Goal: Task Accomplishment & Management: Use online tool/utility

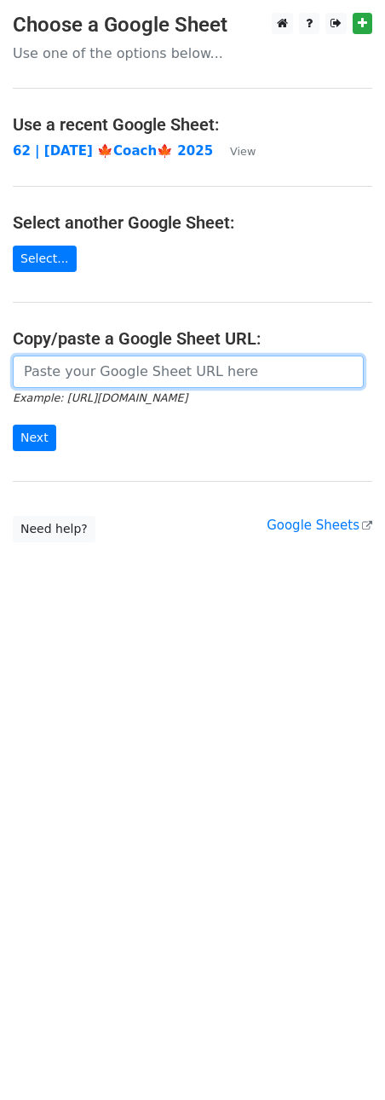
click at [171, 373] on input "url" at bounding box center [188, 372] width 351 height 32
paste input "[URL][DOMAIN_NAME]"
type input "[URL][DOMAIN_NAME]"
click at [13, 425] on input "Next" at bounding box center [34, 438] width 43 height 26
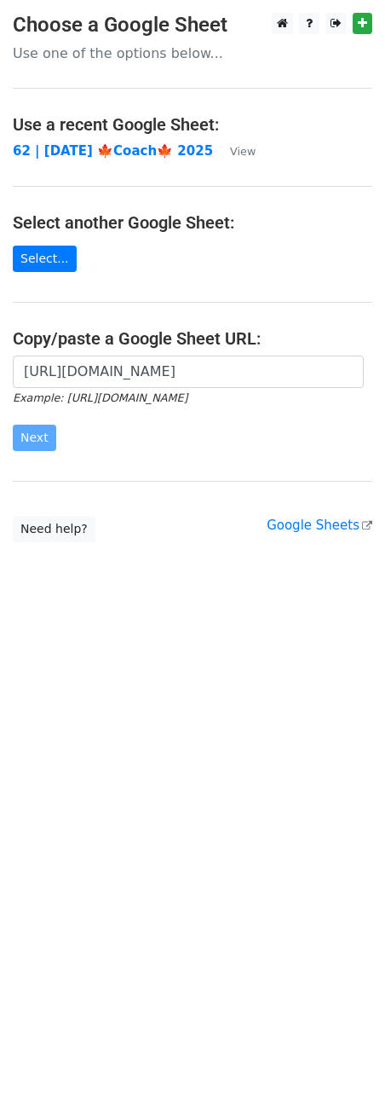
scroll to position [0, 0]
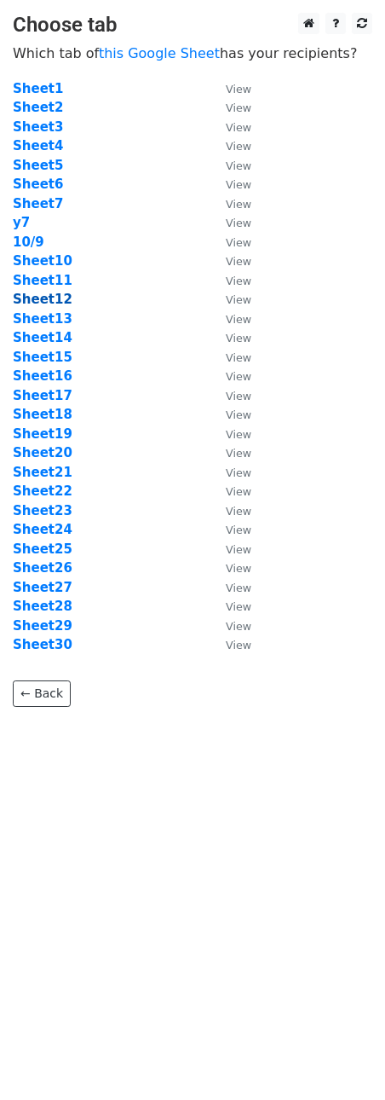
click at [38, 292] on strong "Sheet12" at bounding box center [43, 299] width 60 height 15
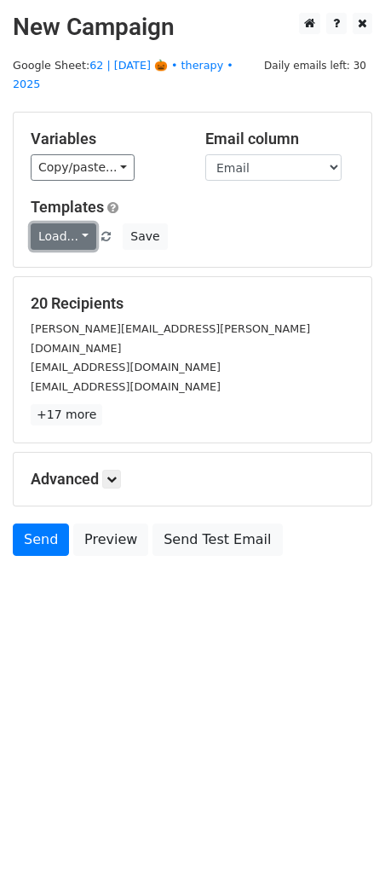
click at [49, 223] on link "Load..." at bounding box center [64, 236] width 66 height 26
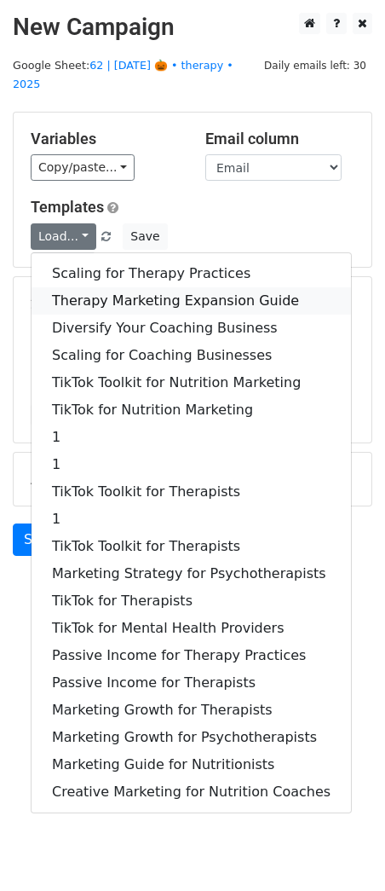
click at [96, 287] on link "Therapy Marketing Expansion Guide" at bounding box center [192, 300] width 320 height 27
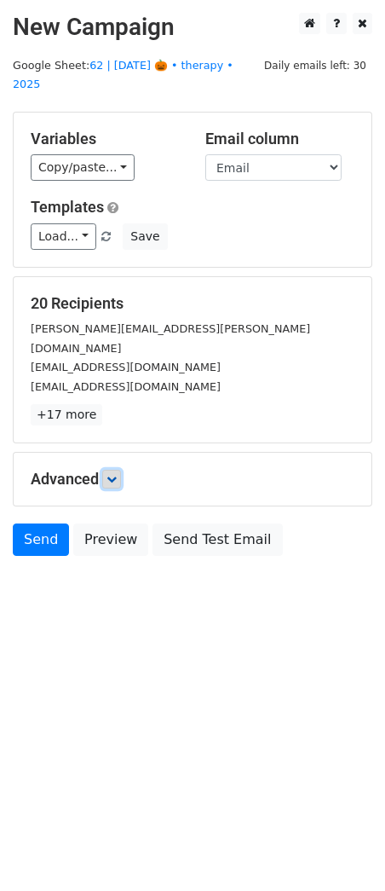
click at [121, 470] on link at bounding box center [111, 479] width 19 height 19
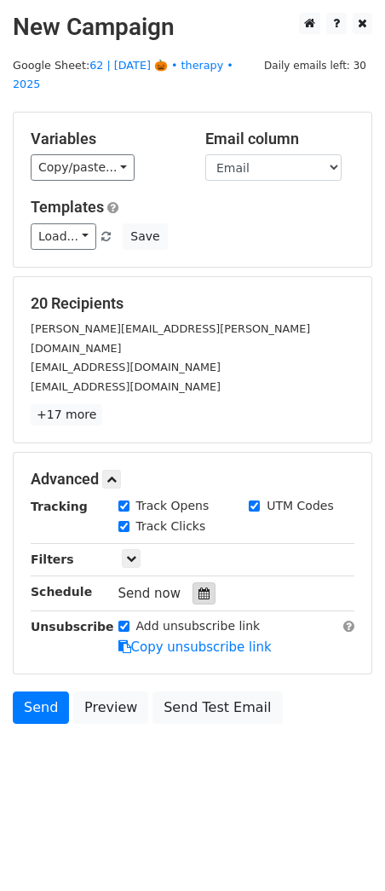
click at [201, 588] on icon at bounding box center [204, 594] width 11 height 12
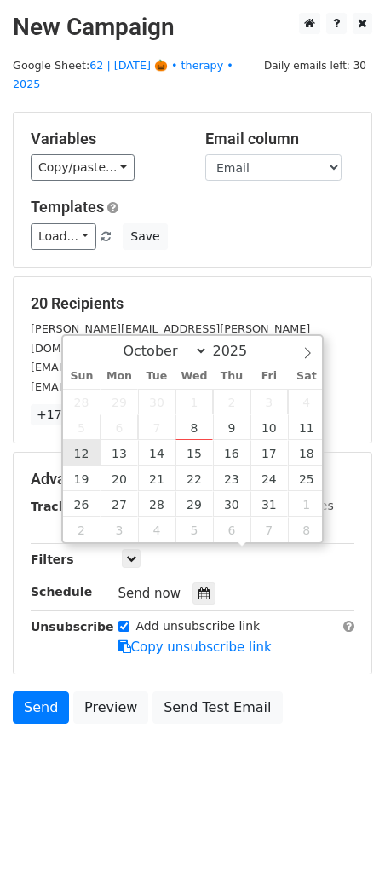
type input "2025-10-12 12:00"
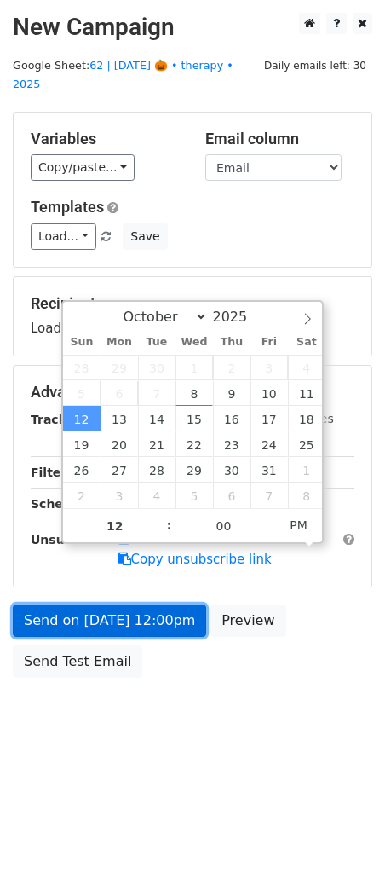
click at [100, 605] on link "Send on Oct 12 at 12:00pm" at bounding box center [110, 621] width 194 height 32
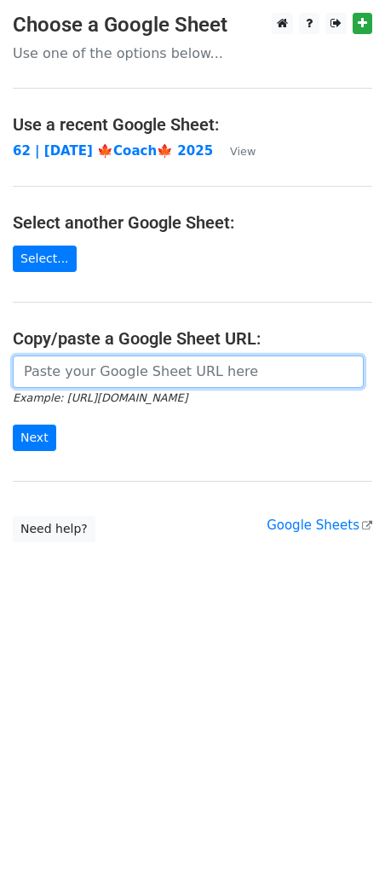
click at [107, 368] on input "url" at bounding box center [188, 372] width 351 height 32
paste input "https://docs.google.com/spreadsheets/d/1zW82iGGdoIQMf7fj5yRn6sddghKH8v_wXe8hrcu…"
type input "https://docs.google.com/spreadsheets/d/1zW82iGGdoIQMf7fj5yRn6sddghKH8v_wXe8hrcu…"
click at [13, 425] on input "Next" at bounding box center [34, 438] width 43 height 26
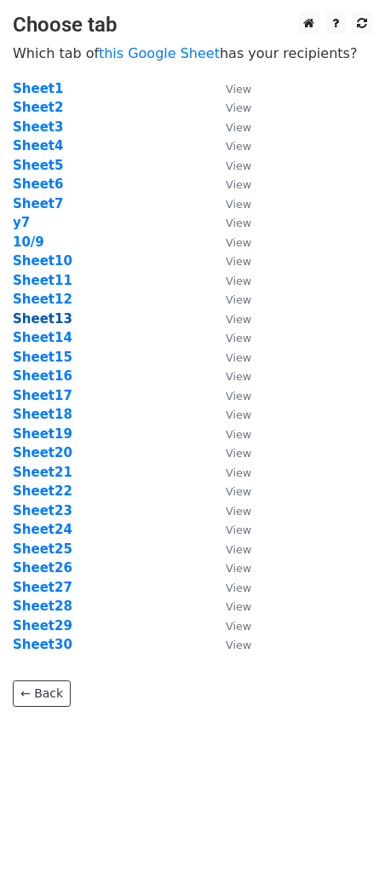
click at [48, 320] on strong "Sheet13" at bounding box center [43, 318] width 60 height 15
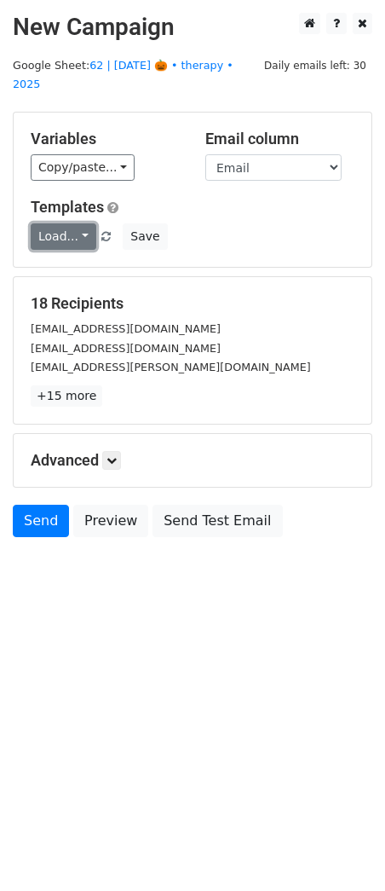
click at [69, 223] on link "Load..." at bounding box center [64, 236] width 66 height 26
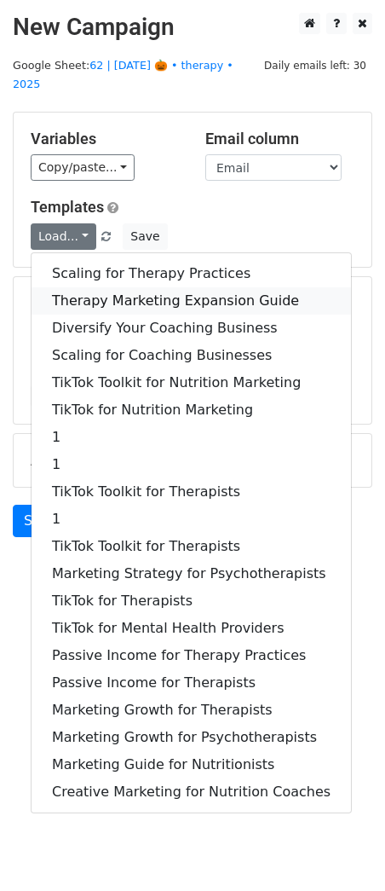
click at [89, 287] on link "Therapy Marketing Expansion Guide" at bounding box center [192, 300] width 320 height 27
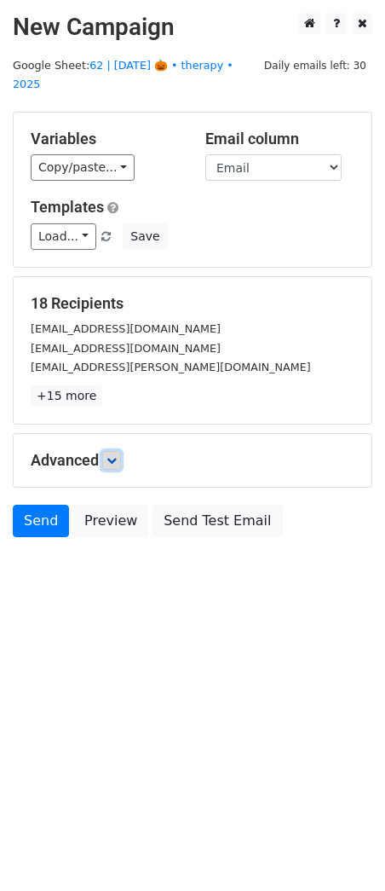
click at [117, 455] on icon at bounding box center [112, 460] width 10 height 10
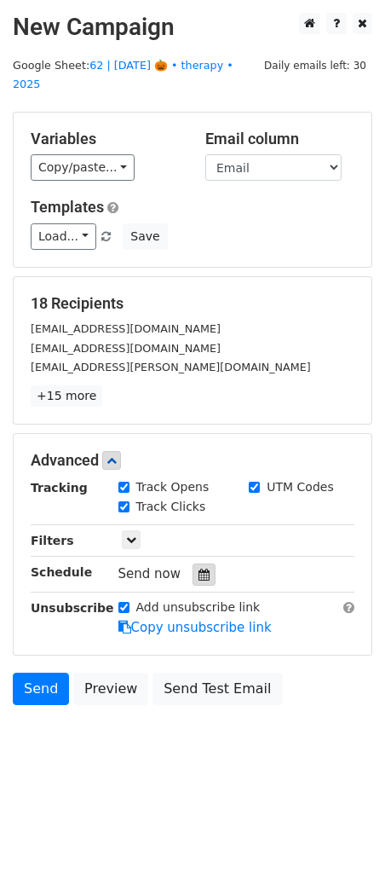
click at [199, 569] on icon at bounding box center [204, 575] width 11 height 12
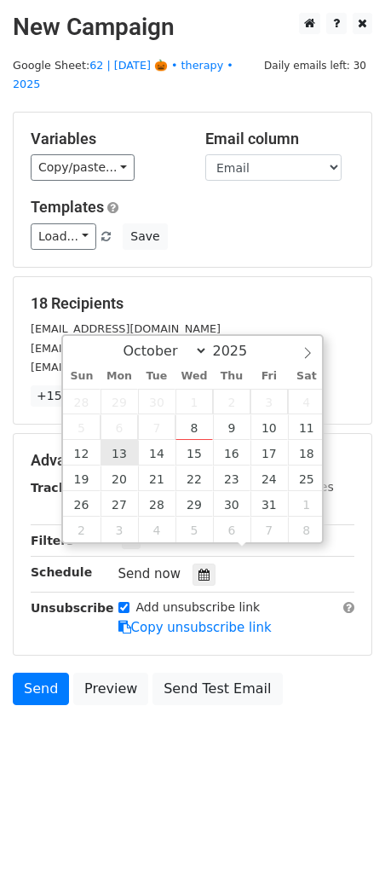
type input "2025-10-13 12:00"
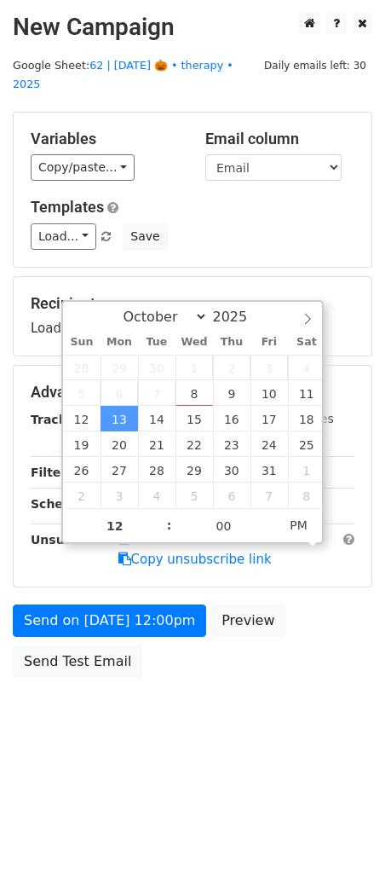
click at [84, 623] on div "Send on Oct 13 at 12:00pm Preview Send Test Email" at bounding box center [192, 646] width 385 height 82
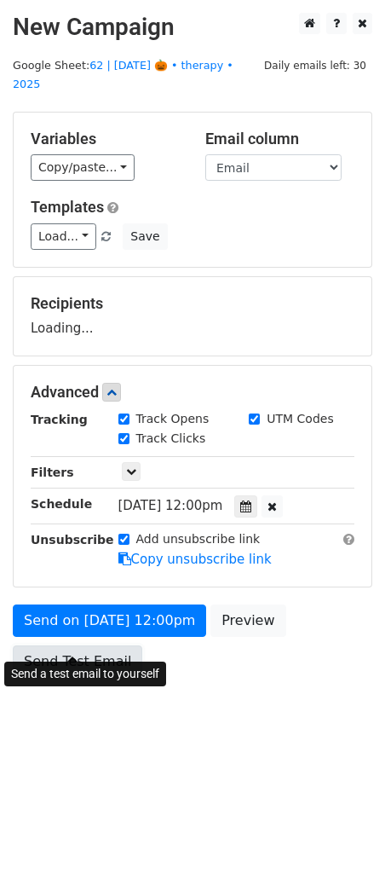
click at [76, 650] on link "Send Test Email" at bounding box center [78, 662] width 130 height 32
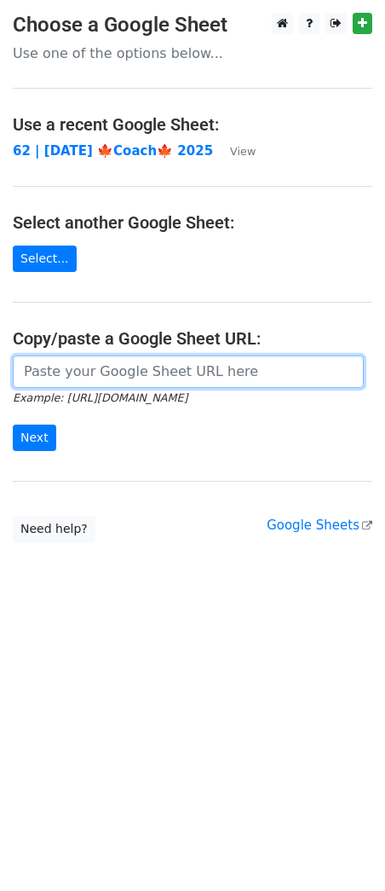
click at [161, 374] on input "url" at bounding box center [188, 372] width 351 height 32
paste input "https://docs.google.com/spreadsheets/d/1zW82iGGdoIQMf7fj5yRn6sddghKH8v_wXe8hrcu…"
type input "https://docs.google.com/spreadsheets/d/1zW82iGGdoIQMf7fj5yRn6sddghKH8v_wXe8hrcu…"
click at [13, 425] on input "Next" at bounding box center [34, 438] width 43 height 26
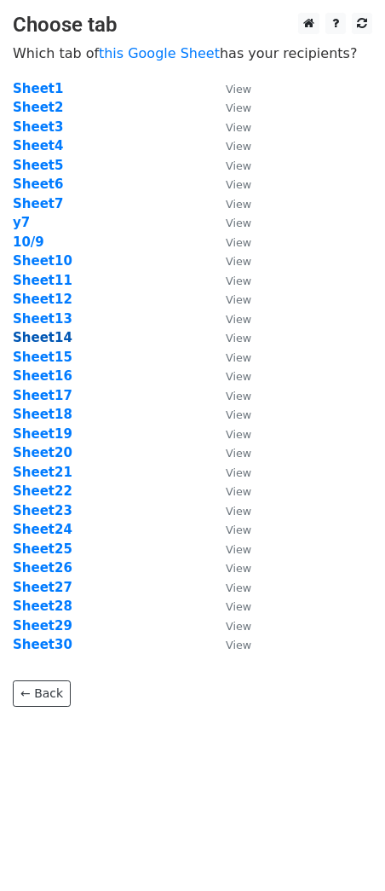
click at [49, 341] on strong "Sheet14" at bounding box center [43, 337] width 60 height 15
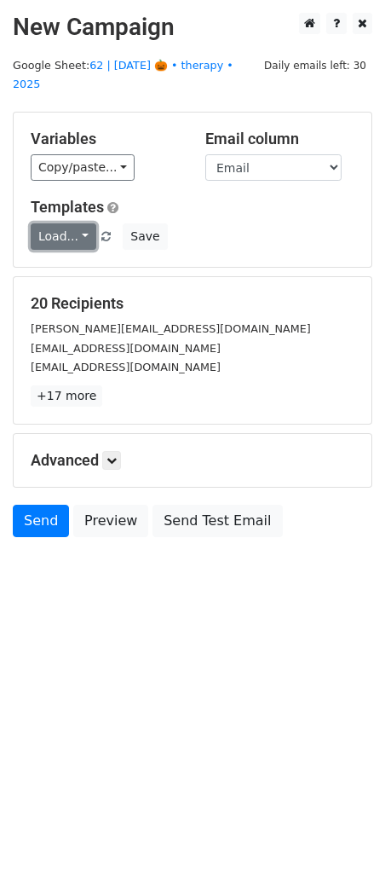
click at [62, 223] on link "Load..." at bounding box center [64, 236] width 66 height 26
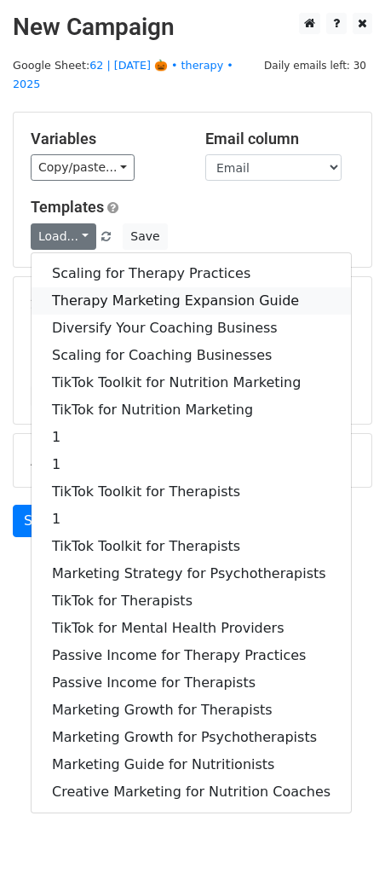
click at [83, 287] on link "Therapy Marketing Expansion Guide" at bounding box center [192, 300] width 320 height 27
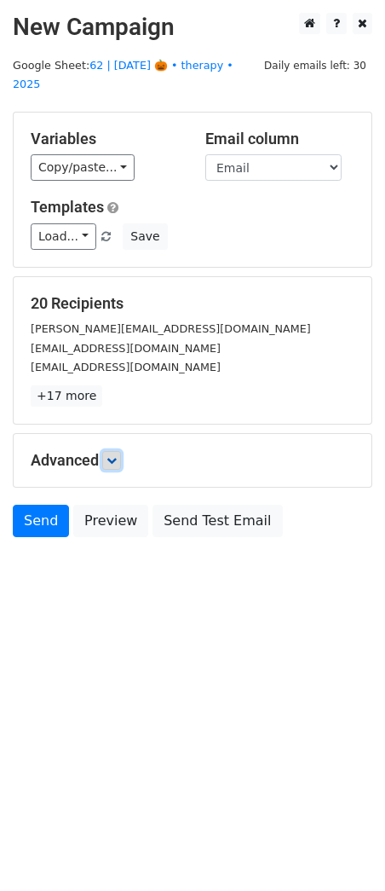
click at [117, 455] on icon at bounding box center [112, 460] width 10 height 10
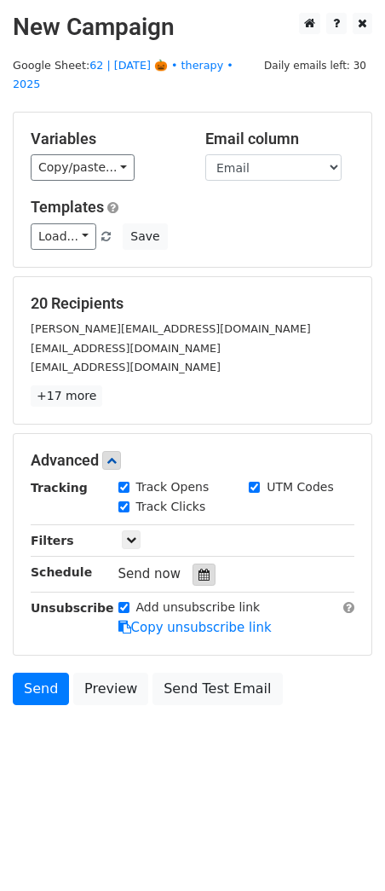
click at [202, 564] on div at bounding box center [204, 575] width 23 height 22
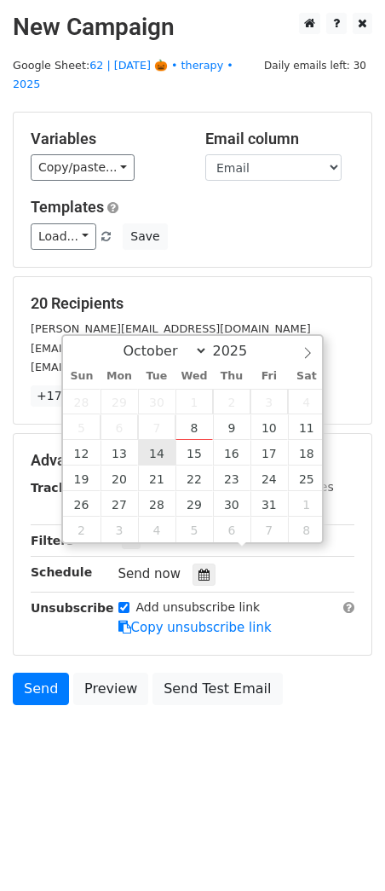
type input "2025-10-14 12:00"
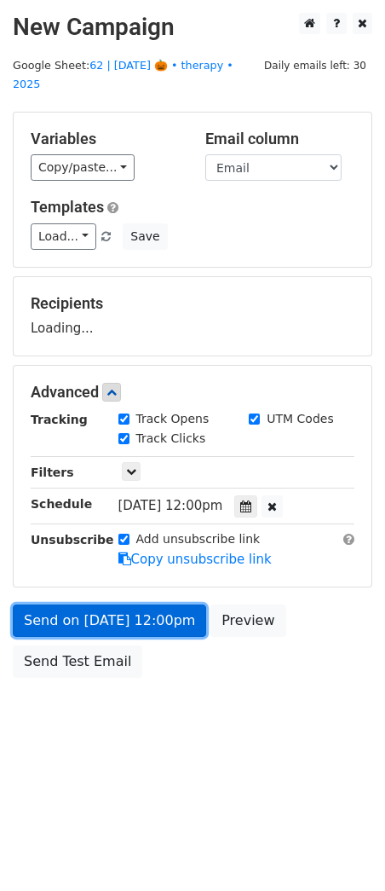
click at [127, 605] on link "Send on Oct 14 at 12:00pm" at bounding box center [110, 621] width 194 height 32
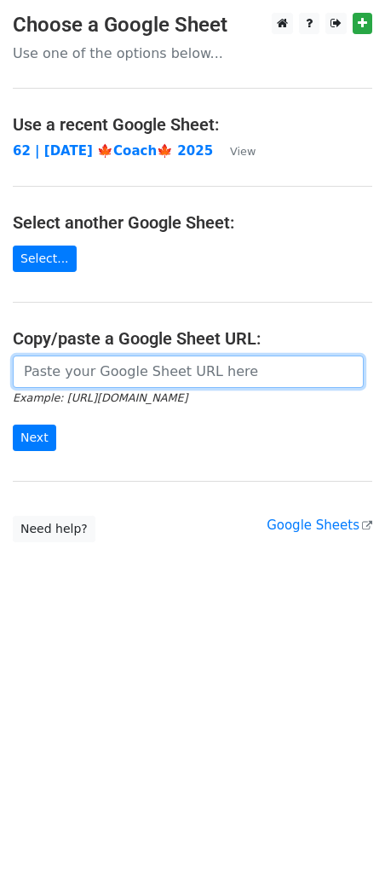
click at [111, 373] on input "url" at bounding box center [188, 372] width 351 height 32
paste input "[URL][DOMAIN_NAME]"
type input "[URL][DOMAIN_NAME]"
click at [13, 425] on input "Next" at bounding box center [34, 438] width 43 height 26
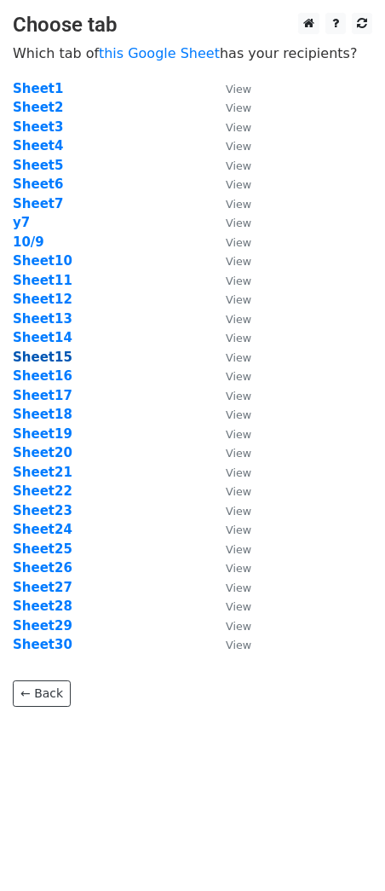
click at [45, 352] on strong "Sheet15" at bounding box center [43, 357] width 60 height 15
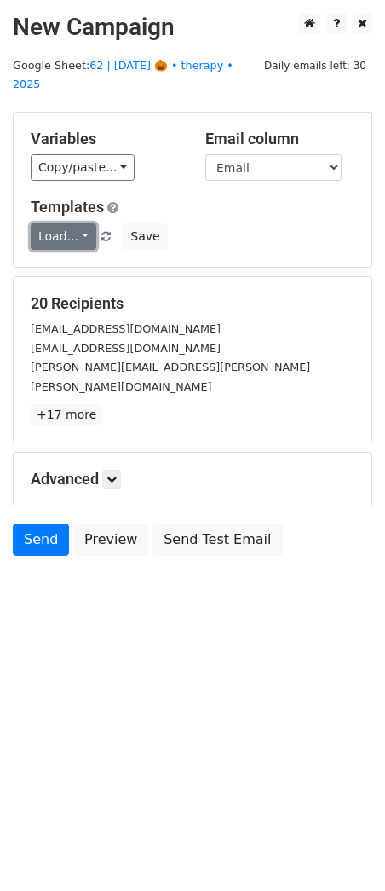
click at [61, 223] on link "Load..." at bounding box center [64, 236] width 66 height 26
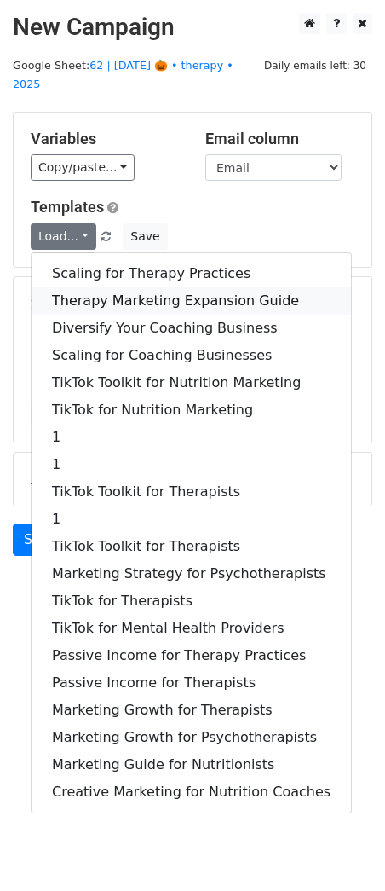
click at [80, 287] on link "Therapy Marketing Expansion Guide" at bounding box center [192, 300] width 320 height 27
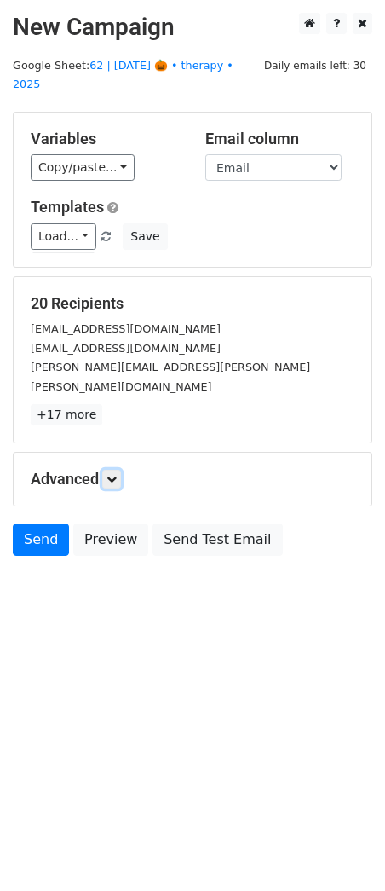
drag, startPoint x: 117, startPoint y: 439, endPoint x: 173, endPoint y: 580, distance: 151.6
click at [117, 474] on icon at bounding box center [112, 479] width 10 height 10
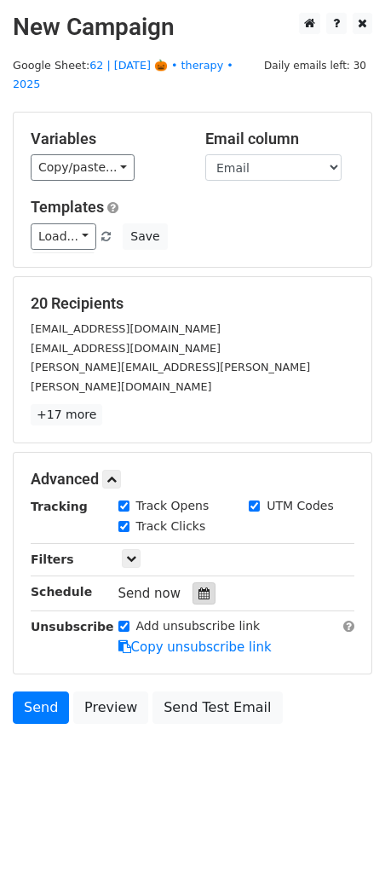
click at [199, 588] on icon at bounding box center [204, 594] width 11 height 12
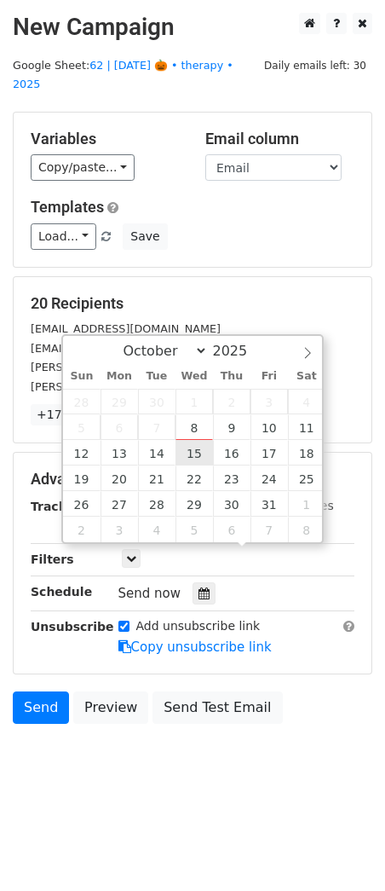
type input "2025-10-15 12:00"
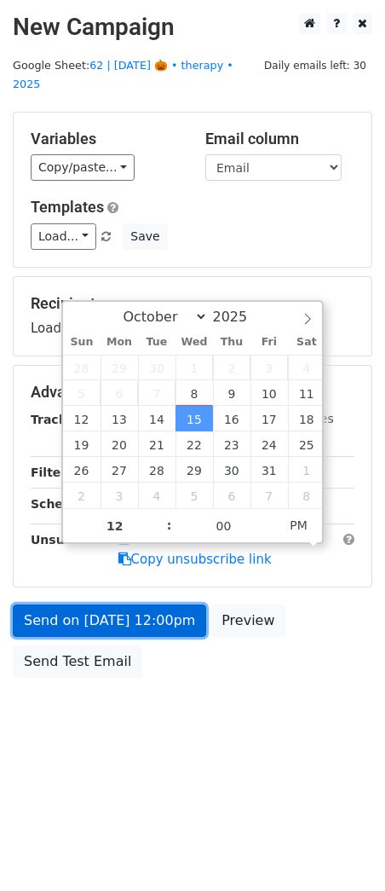
click at [128, 605] on link "Send on Oct 15 at 12:00pm" at bounding box center [110, 621] width 194 height 32
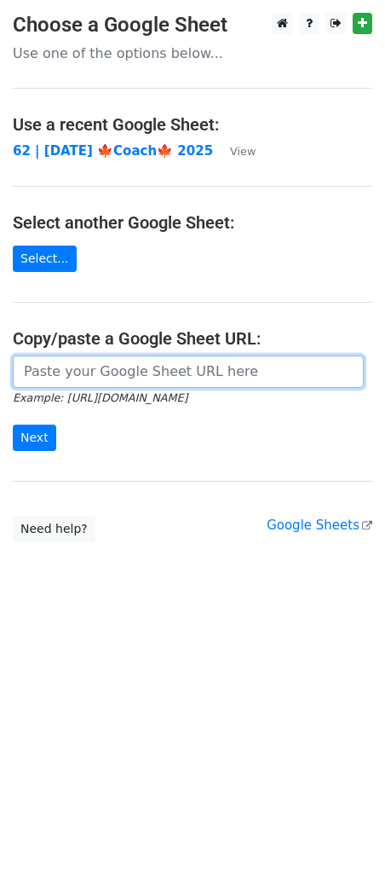
click at [140, 368] on input "url" at bounding box center [188, 372] width 351 height 32
paste input "[URL][DOMAIN_NAME]"
type input "[URL][DOMAIN_NAME]"
click at [13, 425] on input "Next" at bounding box center [34, 438] width 43 height 26
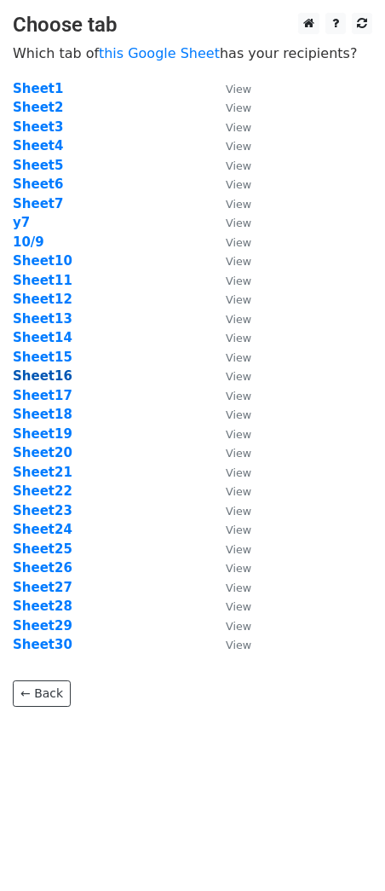
click at [55, 378] on strong "Sheet16" at bounding box center [43, 375] width 60 height 15
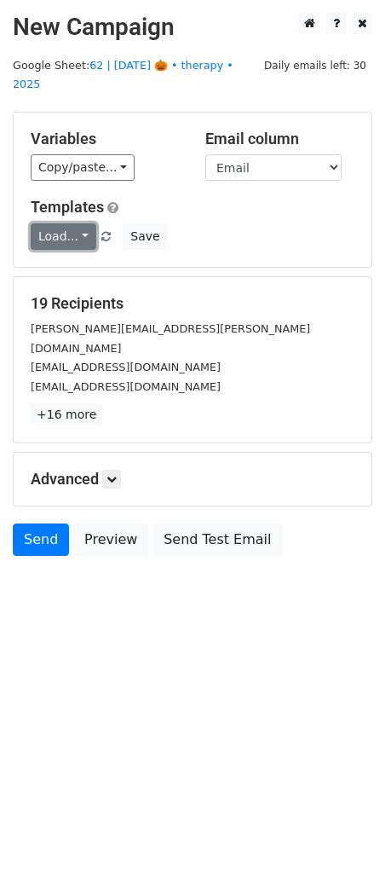
click at [65, 223] on link "Load..." at bounding box center [64, 236] width 66 height 26
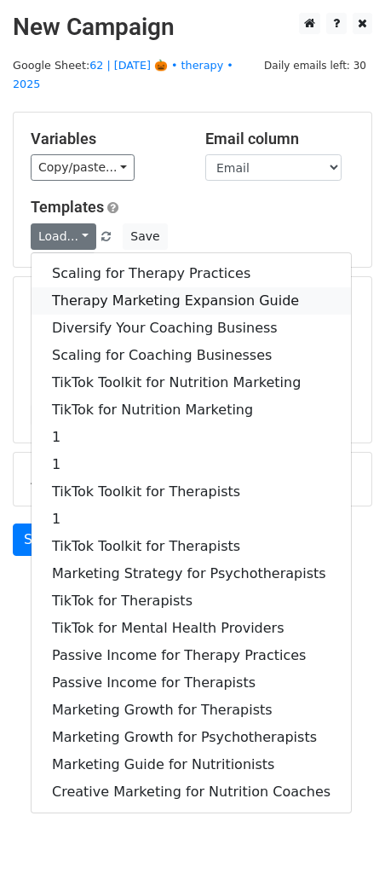
click at [84, 287] on link "Therapy Marketing Expansion Guide" at bounding box center [192, 300] width 320 height 27
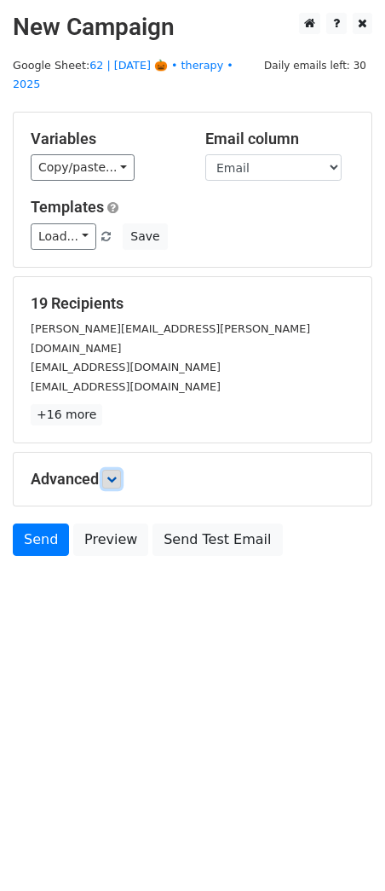
click at [113, 474] on icon at bounding box center [112, 479] width 10 height 10
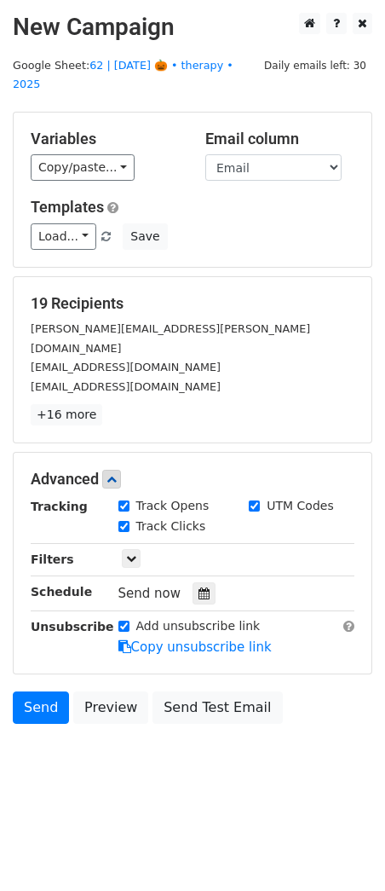
click at [204, 583] on div at bounding box center [204, 594] width 23 height 22
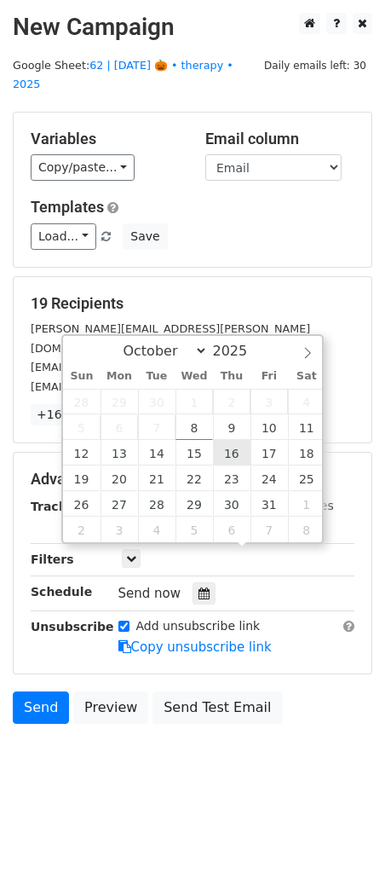
type input "2025-10-16 12:00"
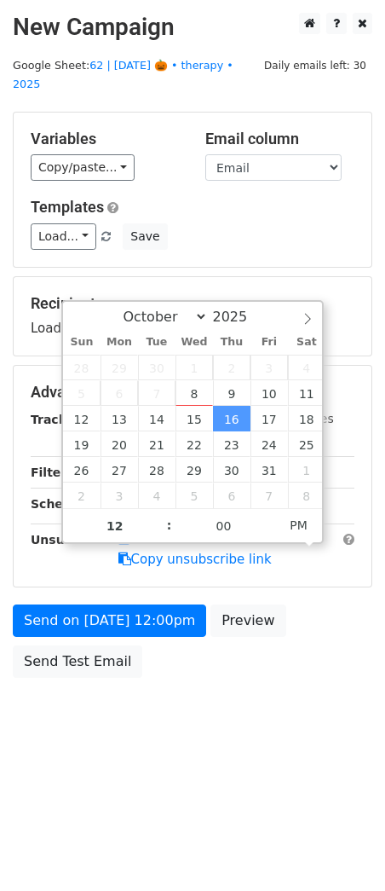
click at [148, 575] on form "Variables Copy/paste... {{Name}} {{Email}} Email column Name Email Templates Lo…" at bounding box center [193, 399] width 360 height 575
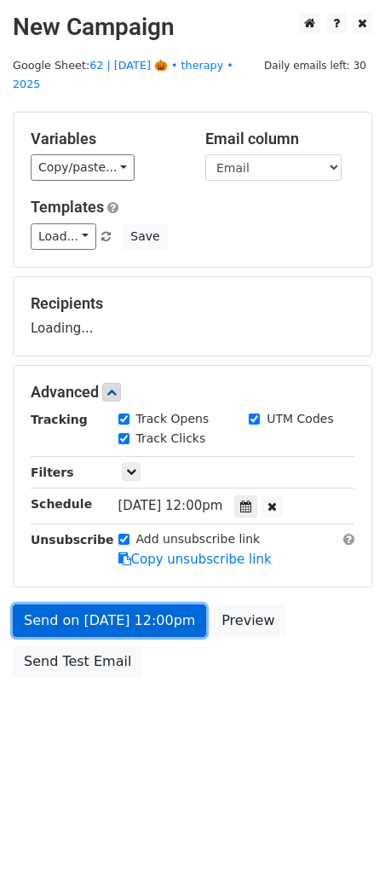
click at [142, 607] on link "Send on Oct 16 at 12:00pm" at bounding box center [110, 621] width 194 height 32
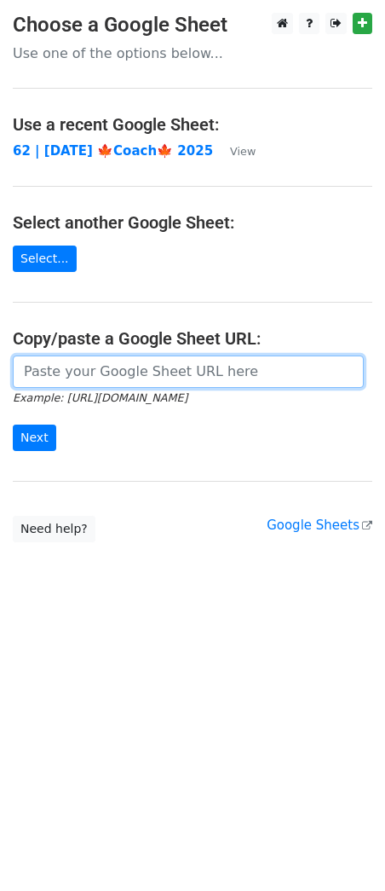
click at [116, 363] on input "url" at bounding box center [188, 372] width 351 height 32
paste input "[URL][DOMAIN_NAME]"
type input "[URL][DOMAIN_NAME]"
click at [13, 425] on input "Next" at bounding box center [34, 438] width 43 height 26
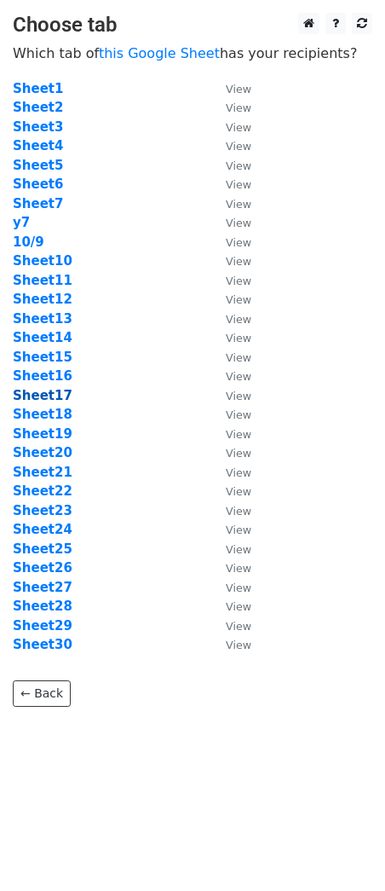
click at [46, 388] on strong "Sheet17" at bounding box center [43, 395] width 60 height 15
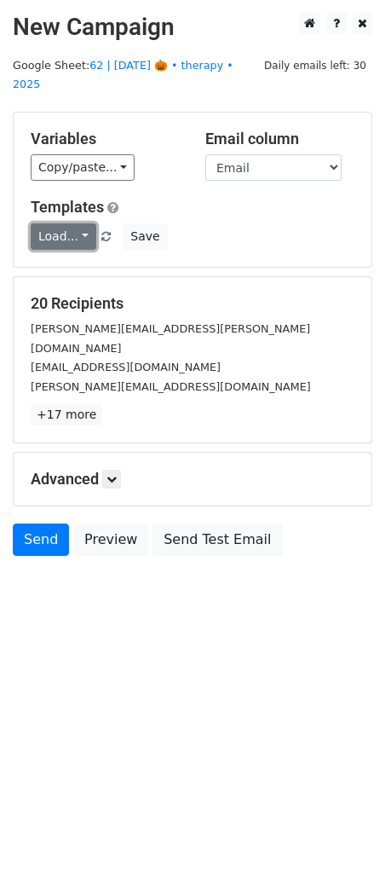
click at [65, 223] on link "Load..." at bounding box center [64, 236] width 66 height 26
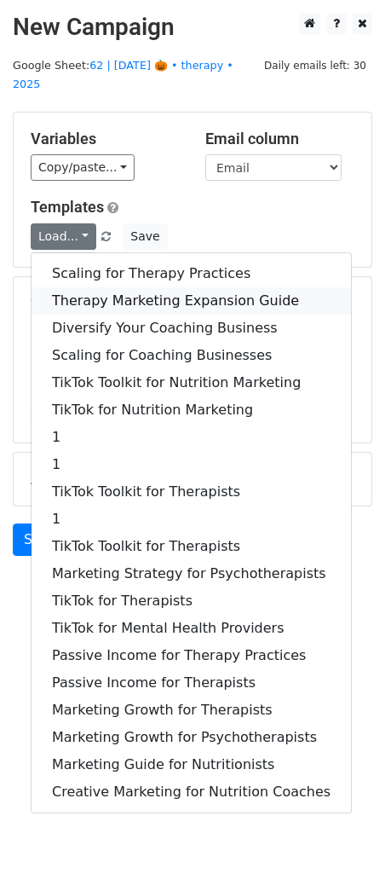
click at [103, 287] on link "Therapy Marketing Expansion Guide" at bounding box center [192, 300] width 320 height 27
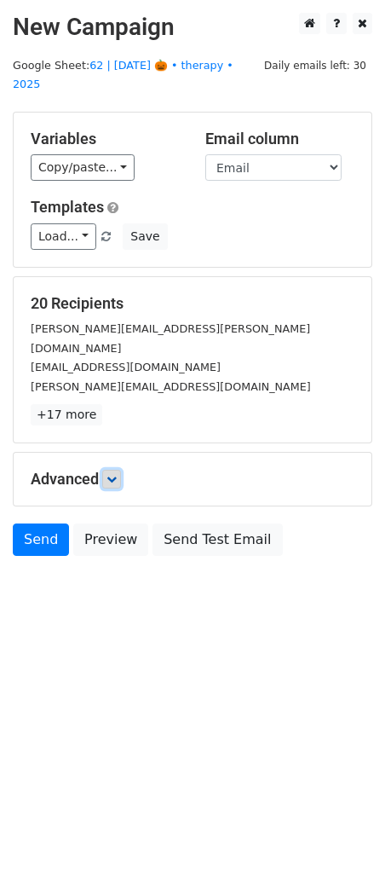
click at [111, 474] on icon at bounding box center [112, 479] width 10 height 10
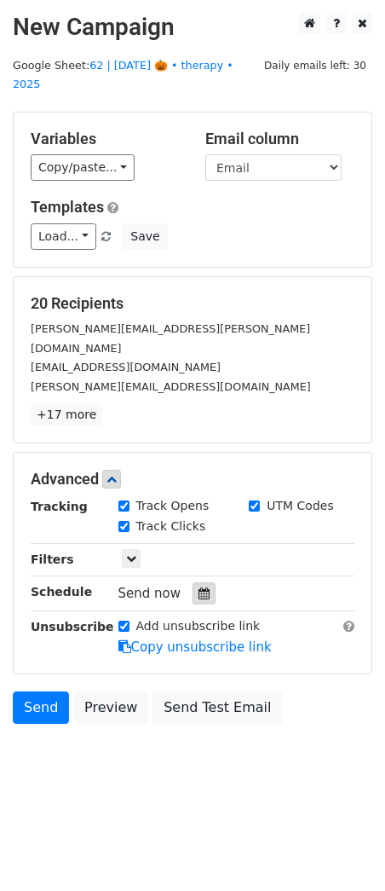
click at [200, 588] on icon at bounding box center [204, 594] width 11 height 12
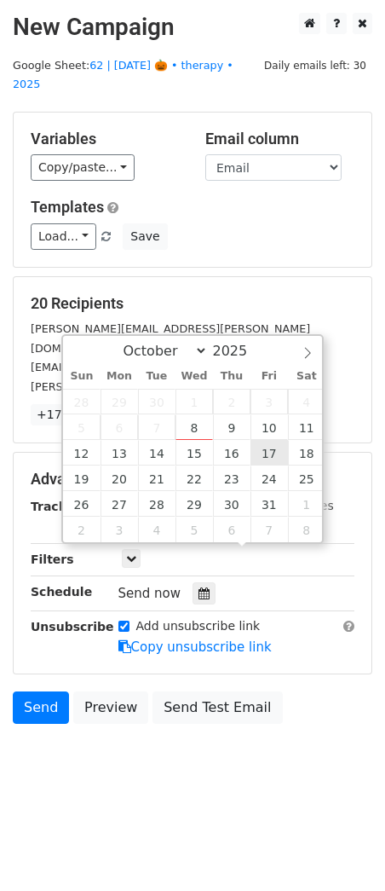
type input "2025-10-17 12:00"
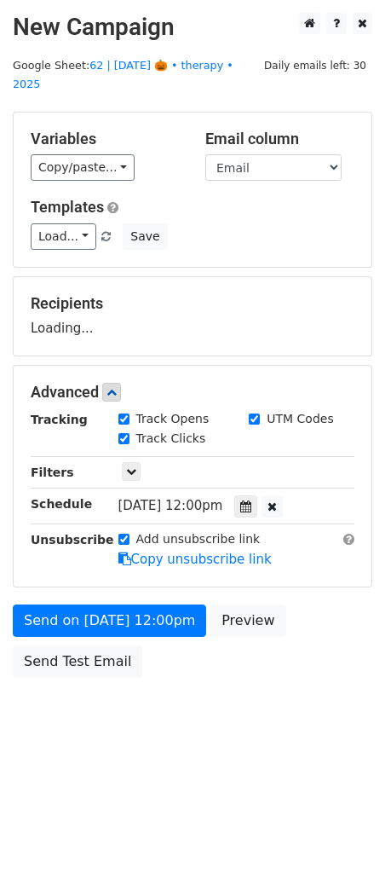
click at [148, 620] on div "Send on Oct 17 at 12:00pm Preview Send Test Email" at bounding box center [192, 646] width 385 height 82
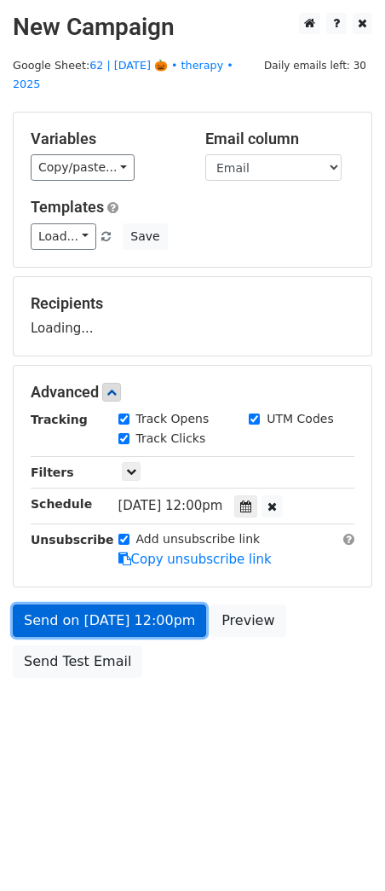
click at [154, 610] on link "Send on Oct 17 at 12:00pm" at bounding box center [110, 621] width 194 height 32
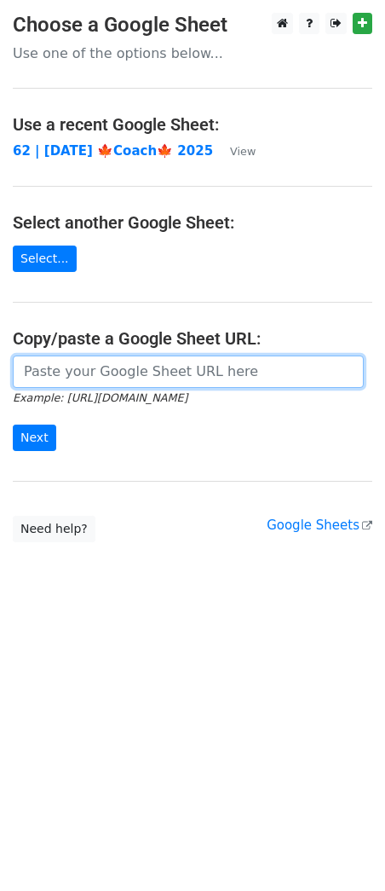
click at [158, 369] on input "url" at bounding box center [188, 372] width 351 height 32
paste input "[URL][DOMAIN_NAME]"
type input "[URL][DOMAIN_NAME]"
click at [13, 425] on input "Next" at bounding box center [34, 438] width 43 height 26
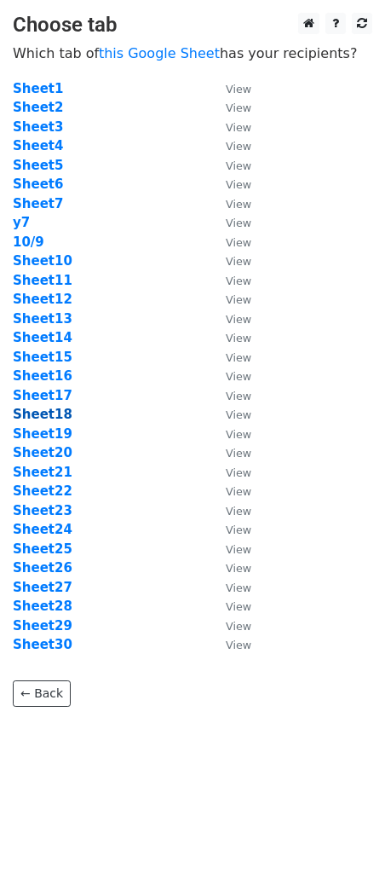
click at [50, 410] on strong "Sheet18" at bounding box center [43, 414] width 60 height 15
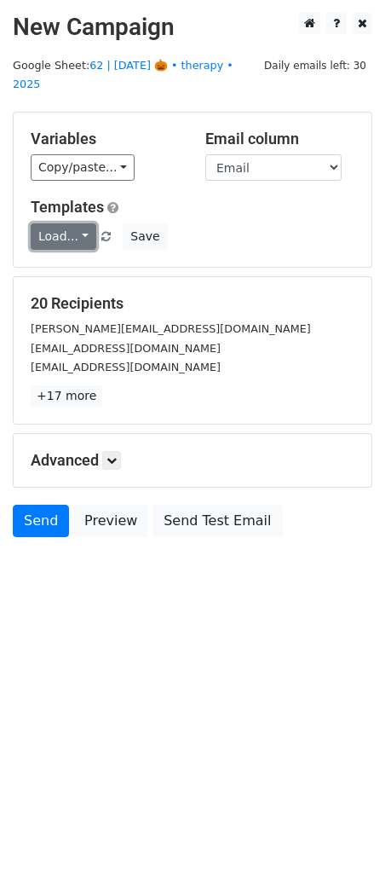
click at [58, 223] on link "Load..." at bounding box center [64, 236] width 66 height 26
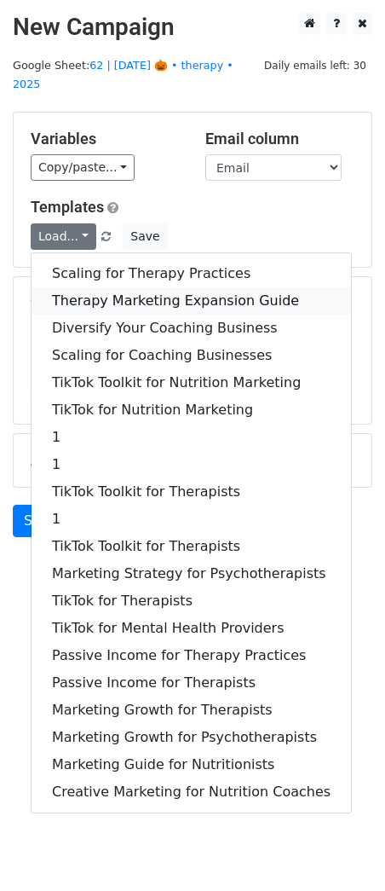
click at [96, 287] on link "Therapy Marketing Expansion Guide" at bounding box center [192, 300] width 320 height 27
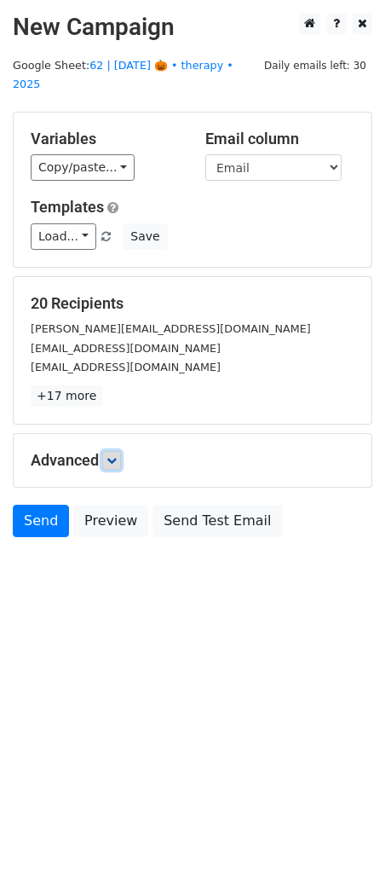
click at [117, 455] on icon at bounding box center [112, 460] width 10 height 10
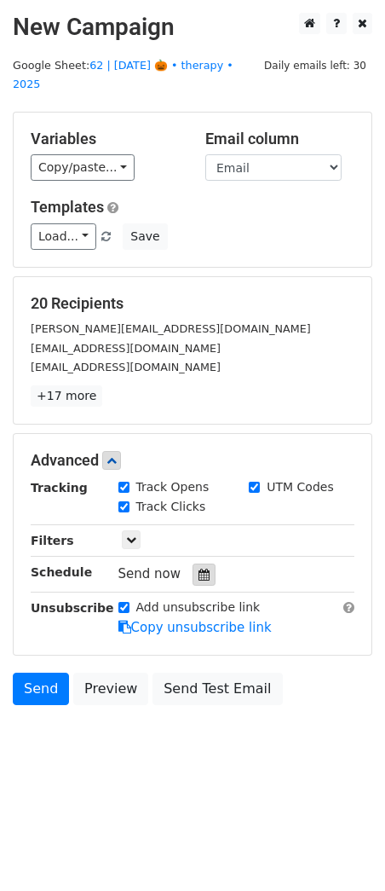
click at [203, 564] on div at bounding box center [204, 575] width 23 height 22
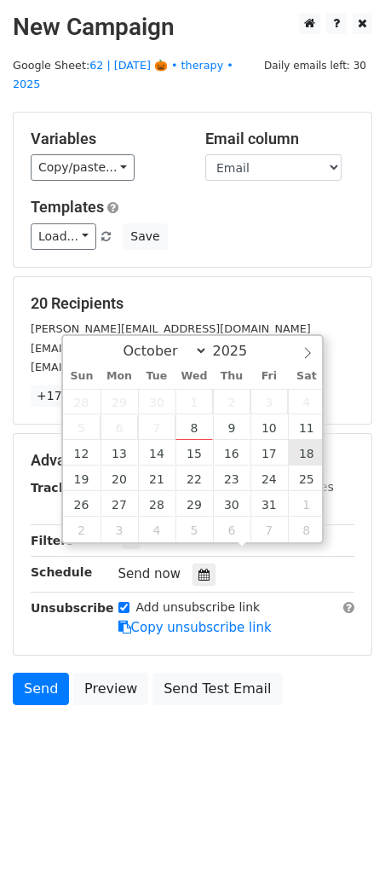
type input "2025-10-18 12:00"
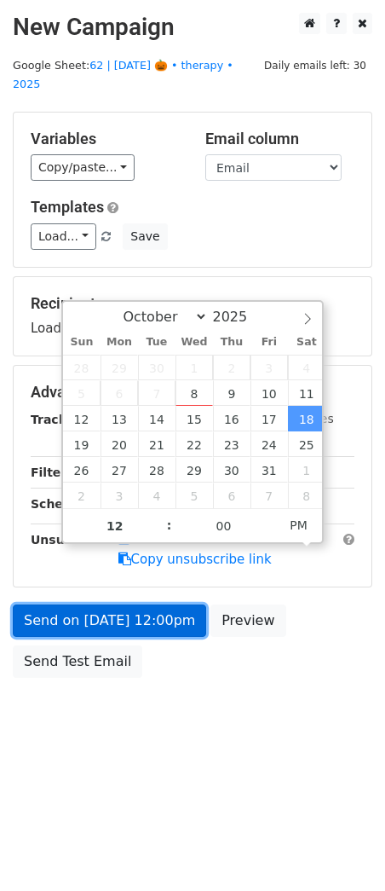
click at [173, 605] on link "Send on Oct 18 at 12:00pm" at bounding box center [110, 621] width 194 height 32
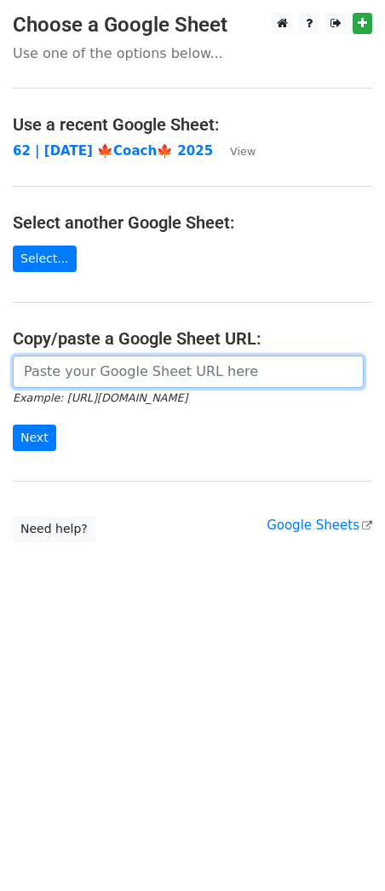
click at [166, 374] on input "url" at bounding box center [188, 372] width 351 height 32
paste input "https://docs.google.com/spreadsheets/d/1zW82iGGdoIQMf7fj5yRn6sddghKH8v_wXe8hrcu…"
type input "[URL][DOMAIN_NAME]"
click at [13, 425] on input "Next" at bounding box center [34, 438] width 43 height 26
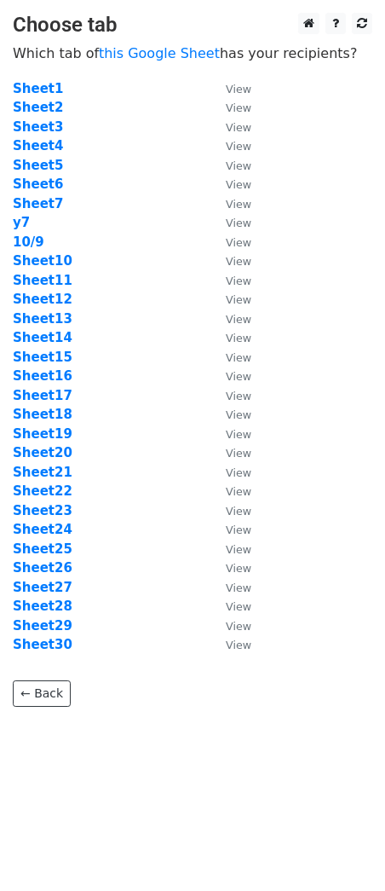
click at [52, 423] on td "Sheet18" at bounding box center [111, 415] width 196 height 20
click at [52, 428] on strong "Sheet19" at bounding box center [43, 433] width 60 height 15
click at [49, 430] on strong "Sheet19" at bounding box center [43, 433] width 60 height 15
click at [51, 433] on strong "Sheet19" at bounding box center [43, 433] width 60 height 15
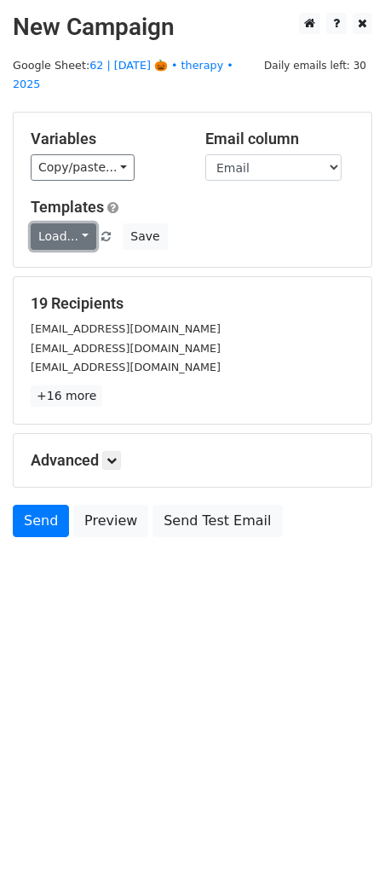
click at [76, 223] on link "Load..." at bounding box center [64, 236] width 66 height 26
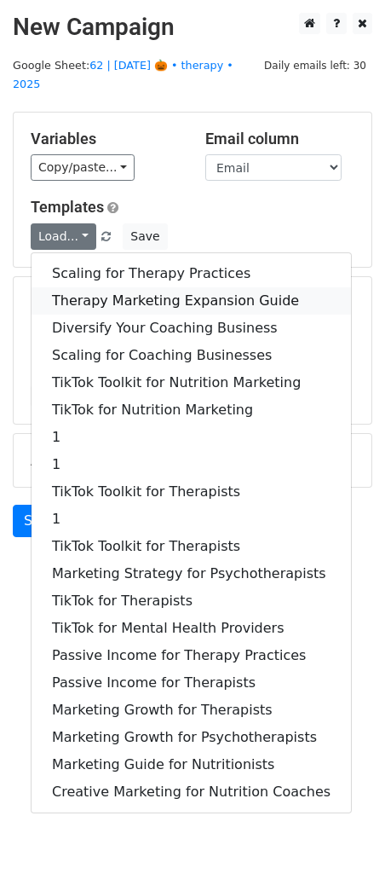
click at [87, 287] on link "Therapy Marketing Expansion Guide" at bounding box center [192, 300] width 320 height 27
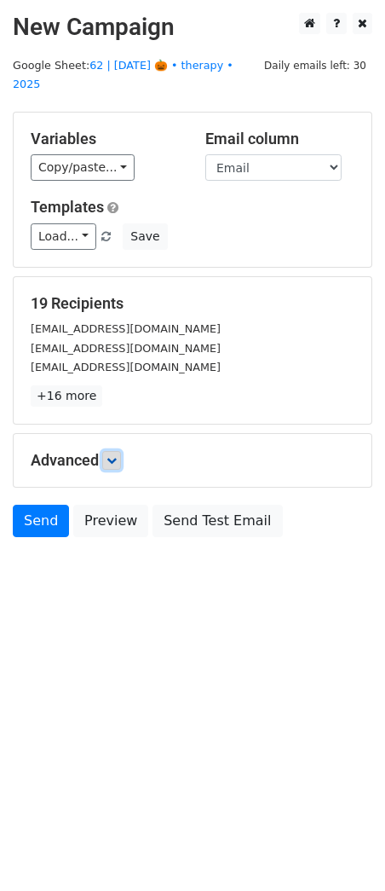
click at [121, 451] on link at bounding box center [111, 460] width 19 height 19
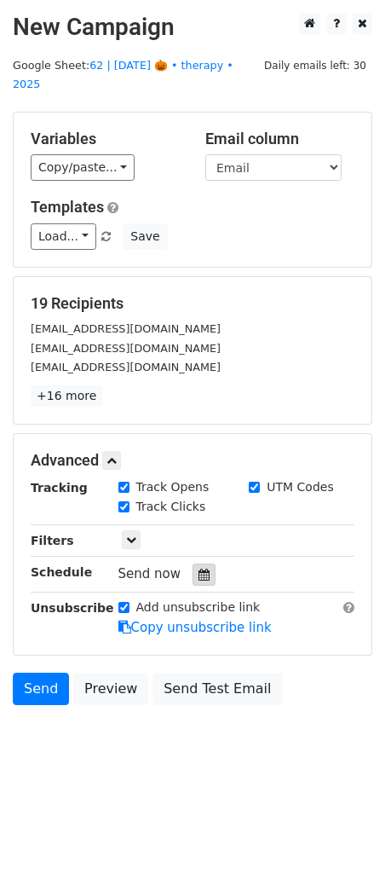
click at [199, 569] on icon at bounding box center [204, 575] width 11 height 12
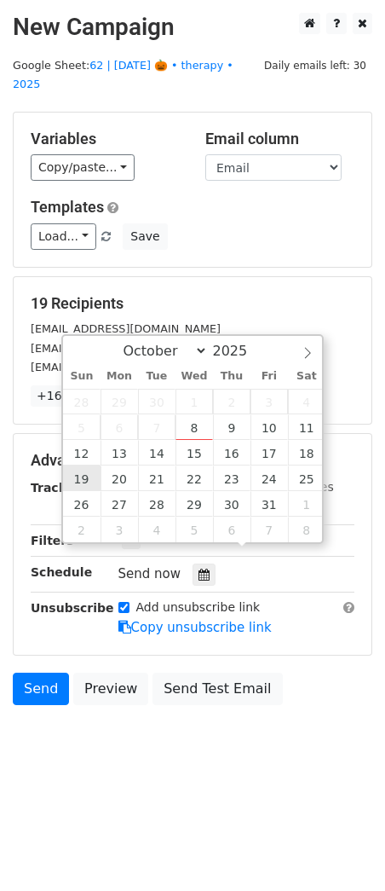
type input "2025-10-19 12:00"
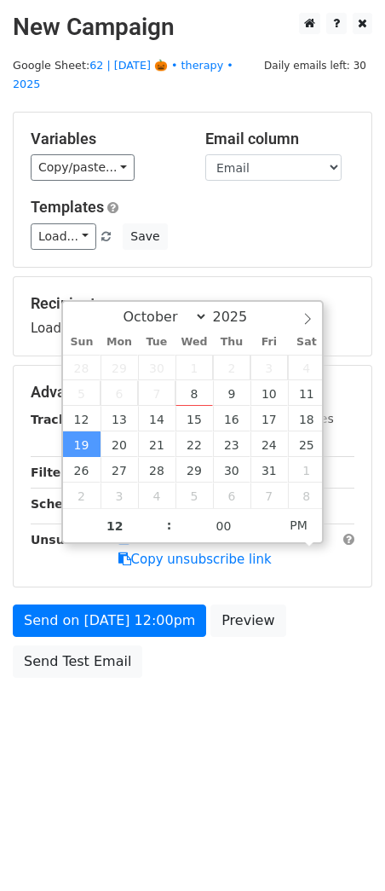
click at [88, 582] on form "Variables Copy/paste... {{Name}} {{Email}} Email column Name Email Templates Lo…" at bounding box center [193, 399] width 360 height 575
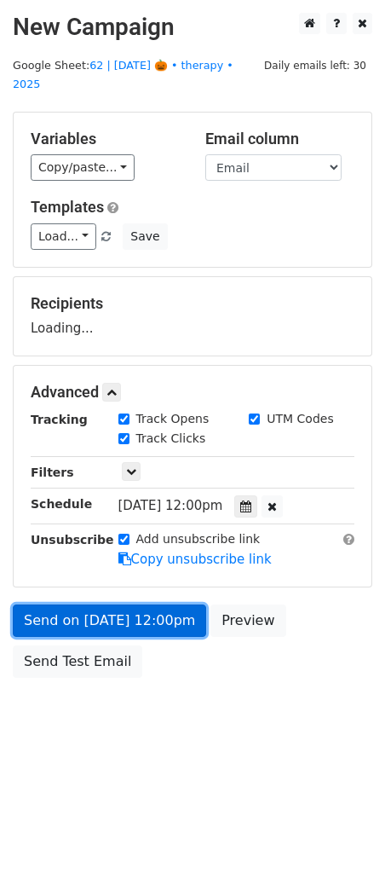
click at [85, 605] on link "Send on Oct 19 at 12:00pm" at bounding box center [110, 621] width 194 height 32
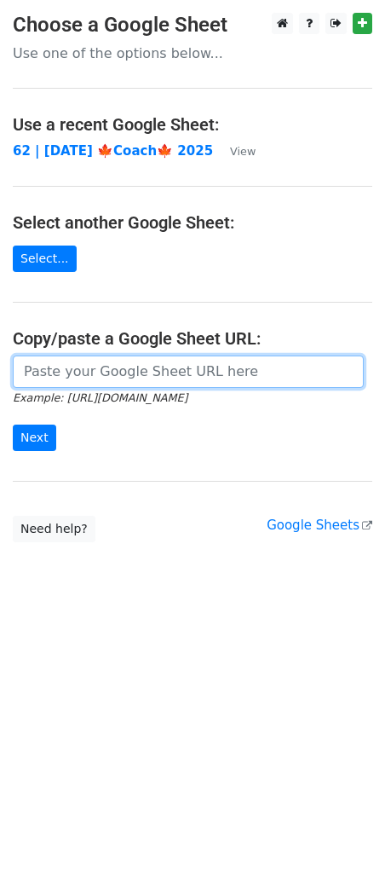
click at [167, 375] on input "url" at bounding box center [188, 372] width 351 height 32
paste input "[URL][DOMAIN_NAME]"
type input "[URL][DOMAIN_NAME]"
click at [13, 425] on input "Next" at bounding box center [34, 438] width 43 height 26
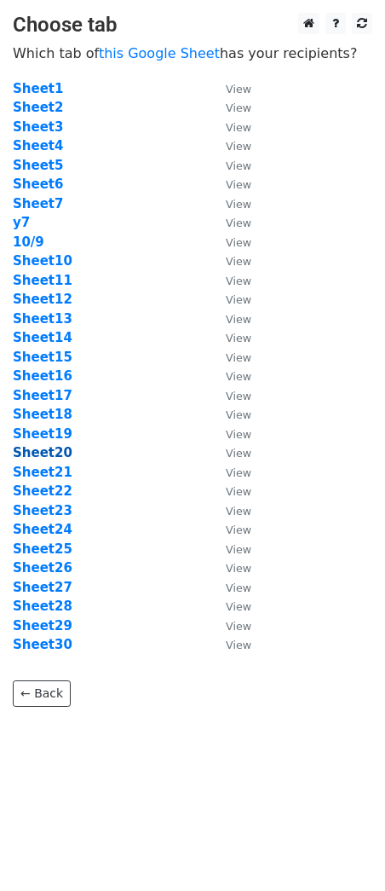
click at [34, 451] on strong "Sheet20" at bounding box center [43, 452] width 60 height 15
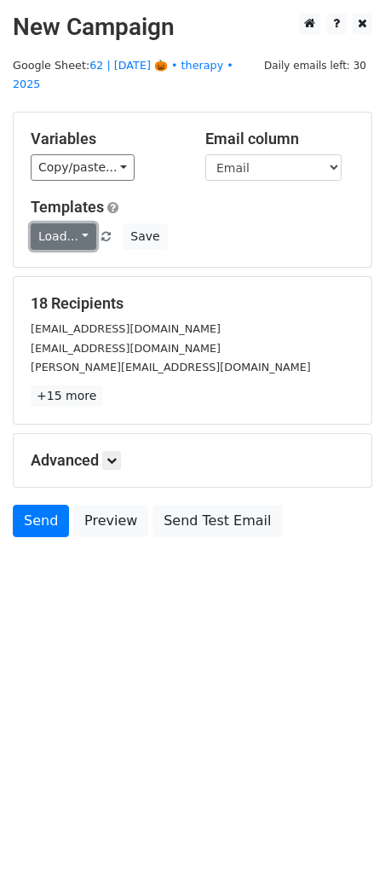
click at [50, 229] on link "Load..." at bounding box center [64, 236] width 66 height 26
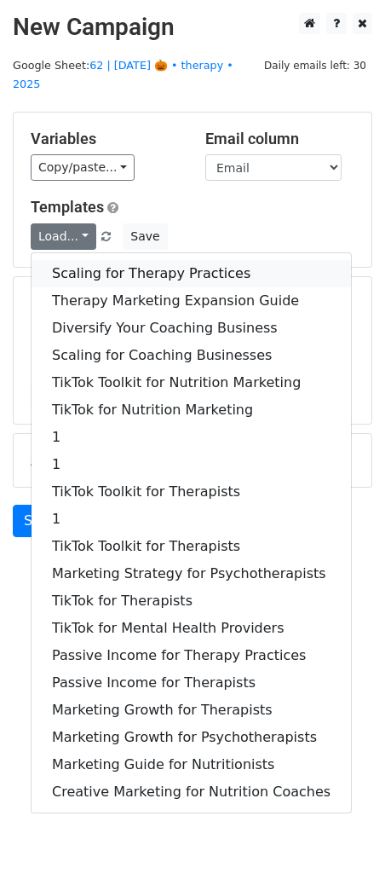
click at [72, 260] on link "Scaling for Therapy Practices" at bounding box center [192, 273] width 320 height 27
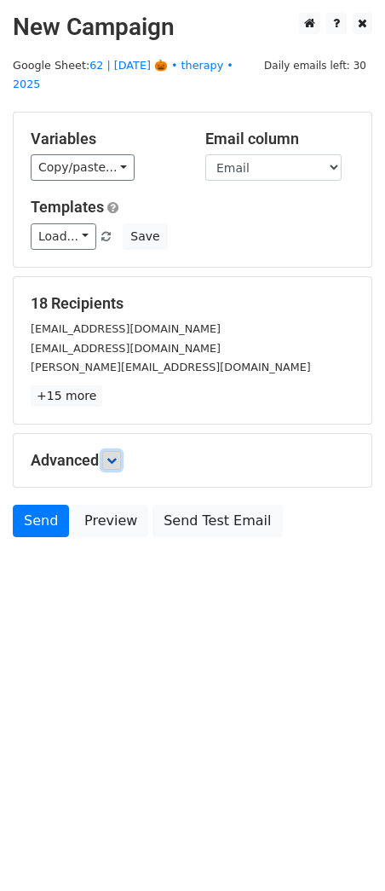
click at [112, 451] on link at bounding box center [111, 460] width 19 height 19
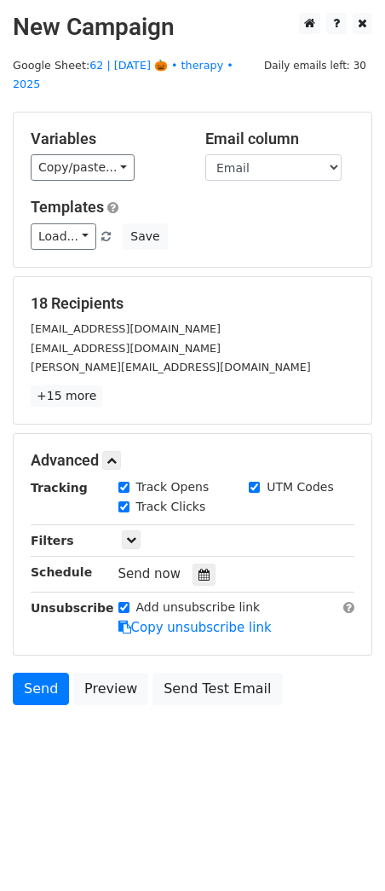
click at [181, 564] on div "Tracking Track Opens UTM Codes Track Clicks Filters Only include spreadsheet ro…" at bounding box center [193, 557] width 324 height 159
click at [199, 569] on icon at bounding box center [204, 575] width 11 height 12
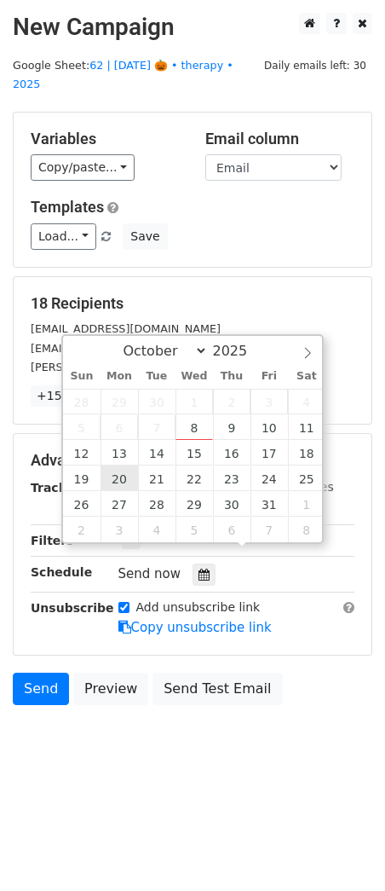
type input "[DATE] 12:00"
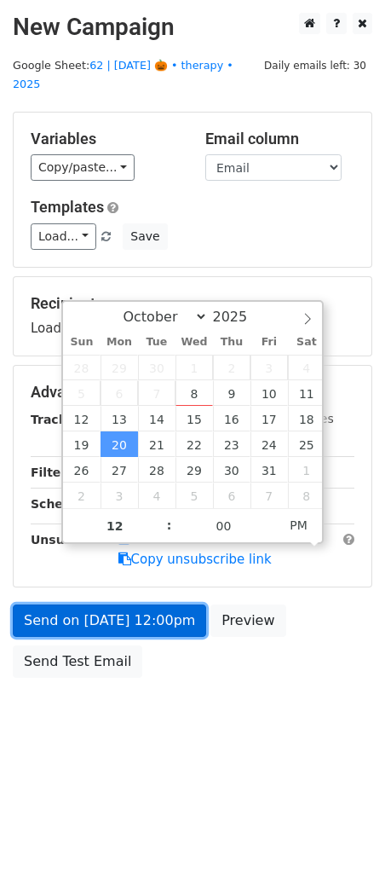
click at [109, 605] on link "Send on [DATE] 12:00pm" at bounding box center [110, 621] width 194 height 32
